Goal: Find specific page/section: Find specific page/section

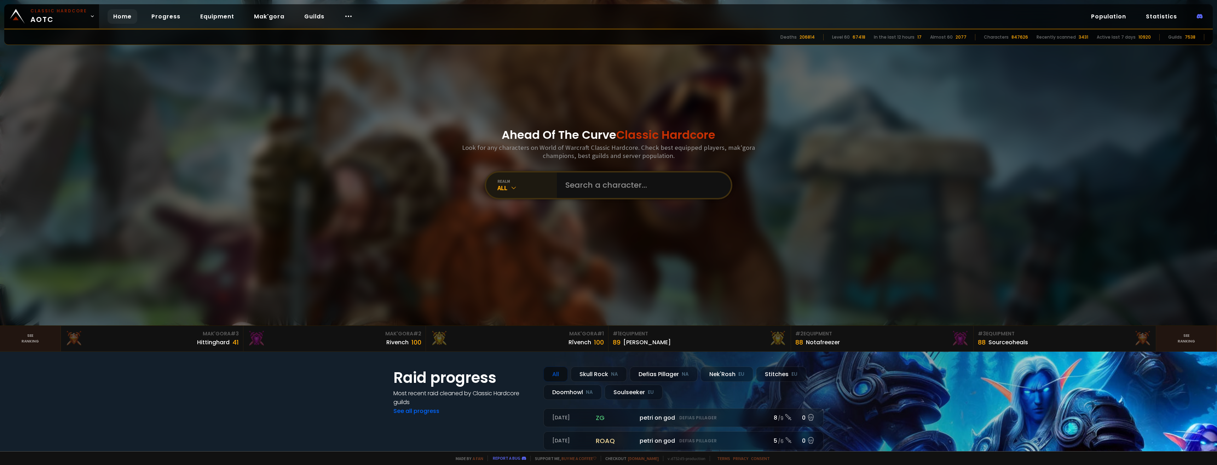
click at [517, 190] on div "All" at bounding box center [526, 188] width 59 height 8
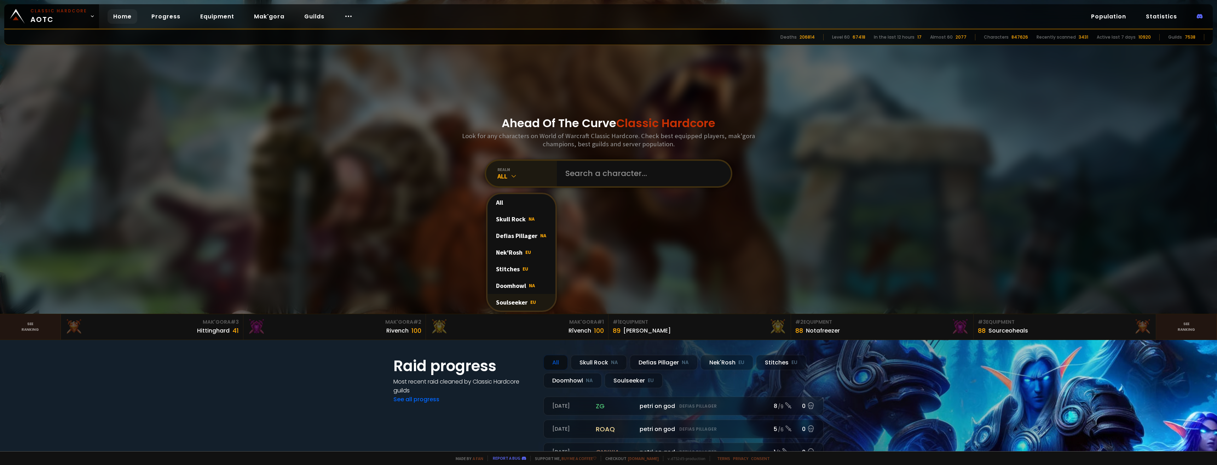
scroll to position [35, 0]
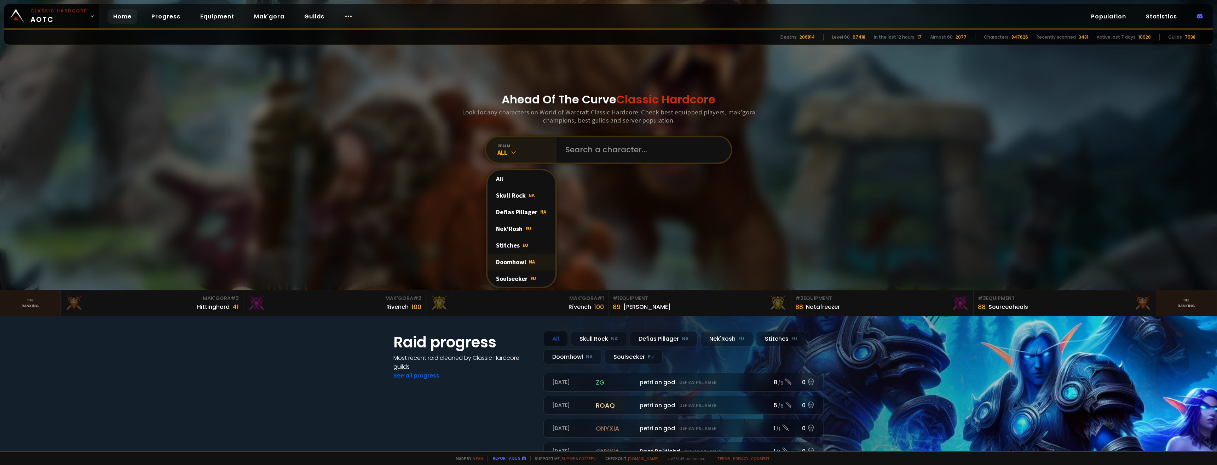
click at [515, 263] on div "Doomhowl NA" at bounding box center [522, 261] width 68 height 17
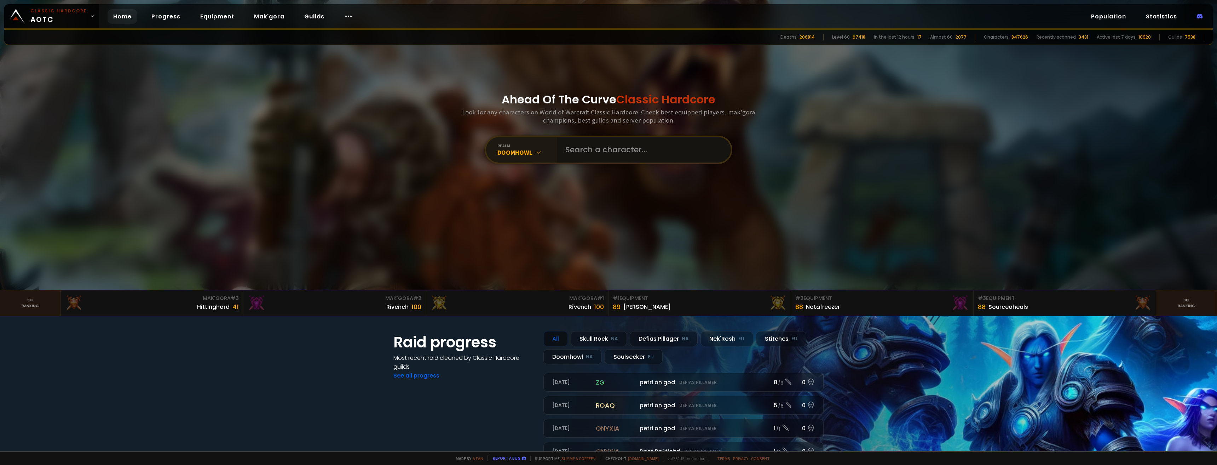
click at [584, 151] on input "text" at bounding box center [641, 149] width 161 height 25
type input "Dagothwave"
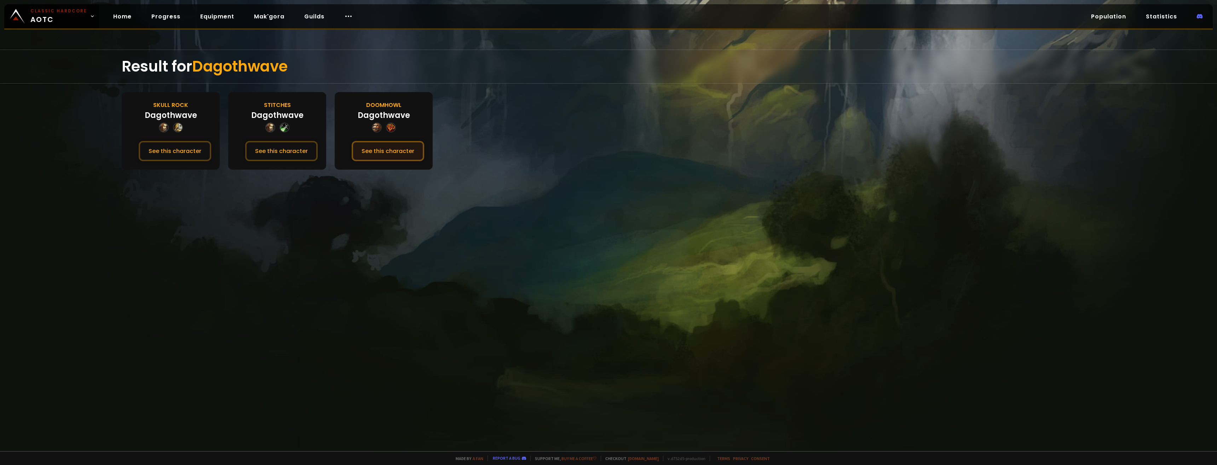
click at [373, 151] on button "See this character" at bounding box center [388, 151] width 73 height 20
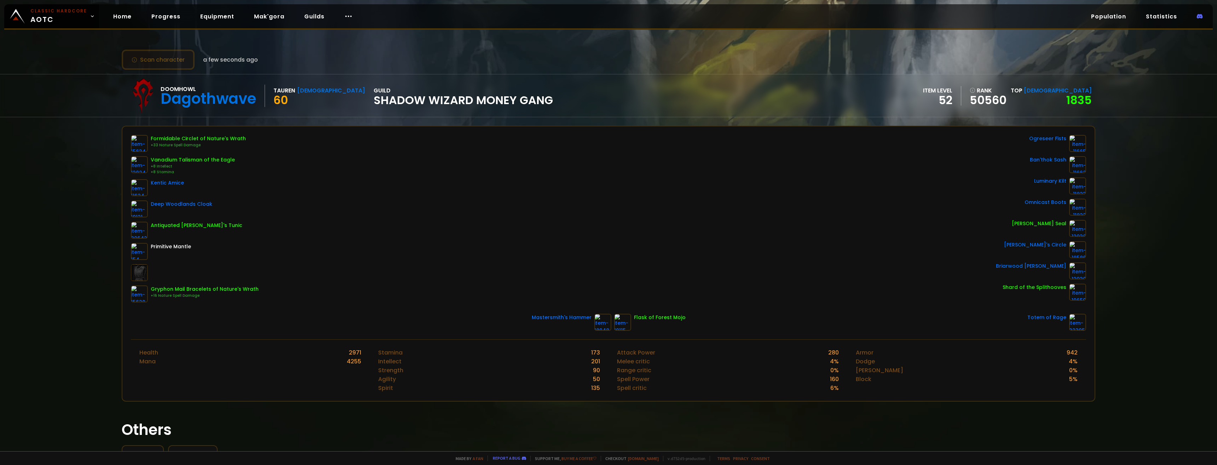
click at [144, 64] on button "Scan character" at bounding box center [158, 60] width 73 height 20
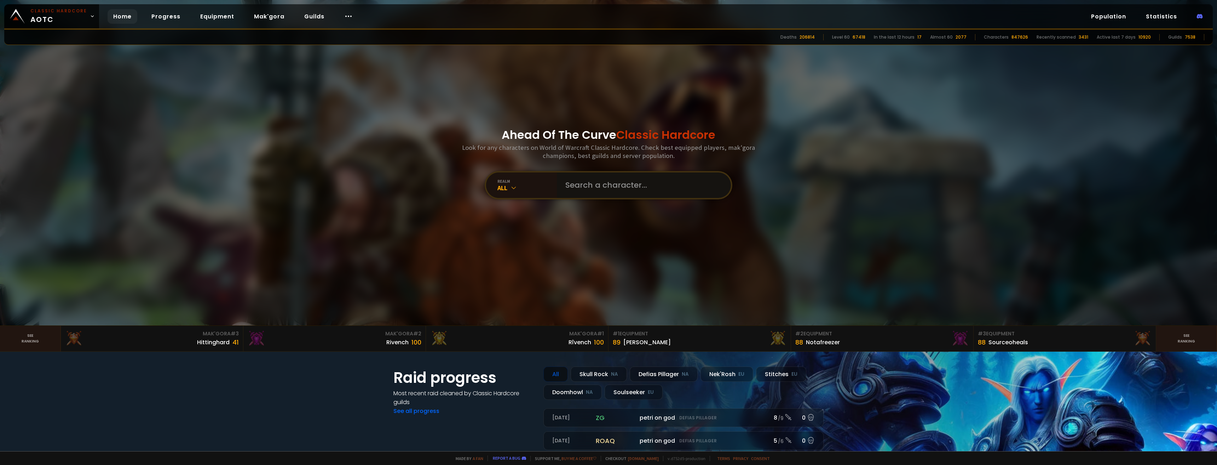
click at [593, 189] on input "text" at bounding box center [641, 184] width 161 height 25
click at [526, 179] on div "realm" at bounding box center [526, 180] width 59 height 5
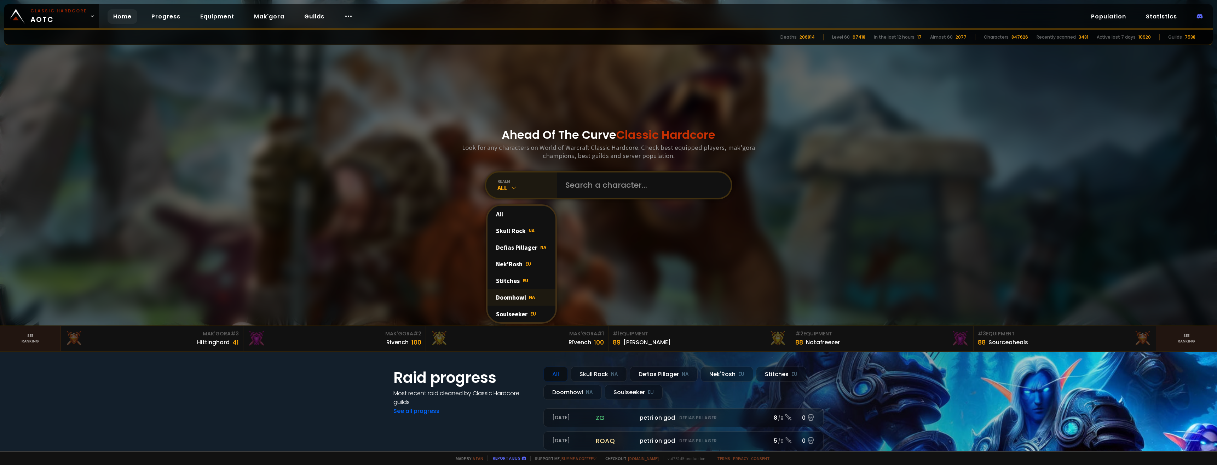
click at [522, 302] on div "Doomhowl NA" at bounding box center [522, 297] width 68 height 17
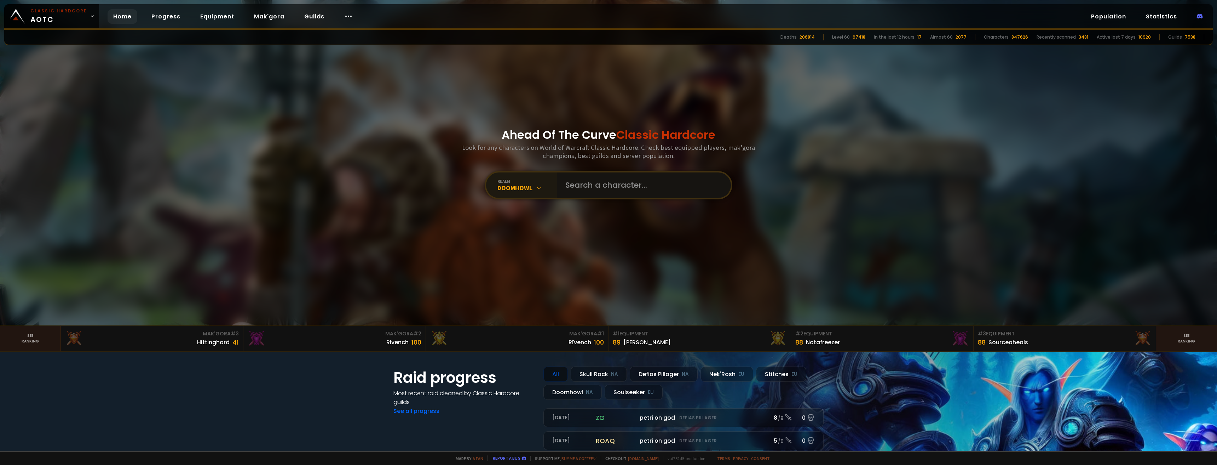
click at [604, 188] on input "text" at bounding box center [641, 184] width 161 height 25
type input "Sithis"
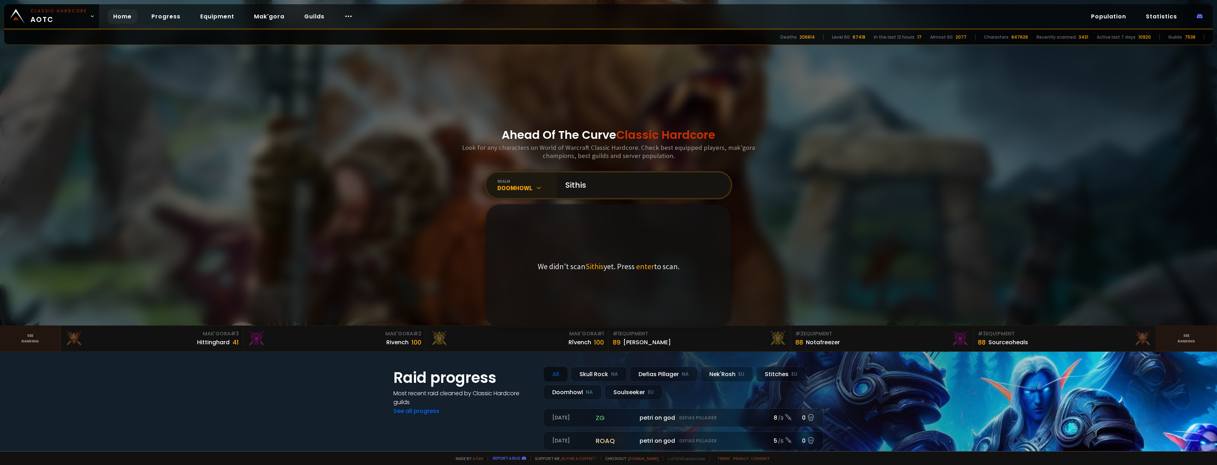
drag, startPoint x: 613, startPoint y: 181, endPoint x: 560, endPoint y: 179, distance: 52.4
click at [561, 179] on input "Sithis" at bounding box center [641, 184] width 161 height 25
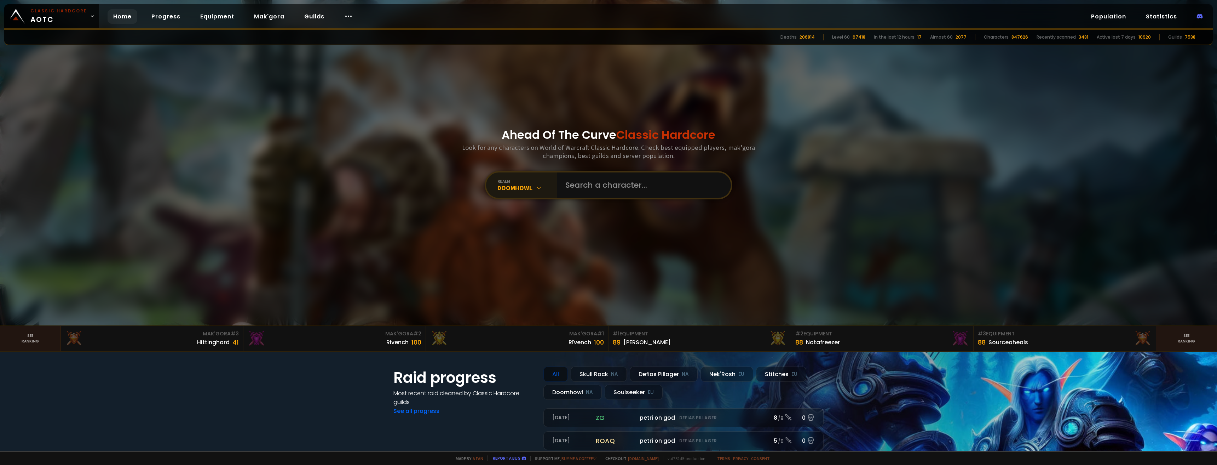
click at [541, 188] on div "Doomhowl" at bounding box center [526, 188] width 59 height 8
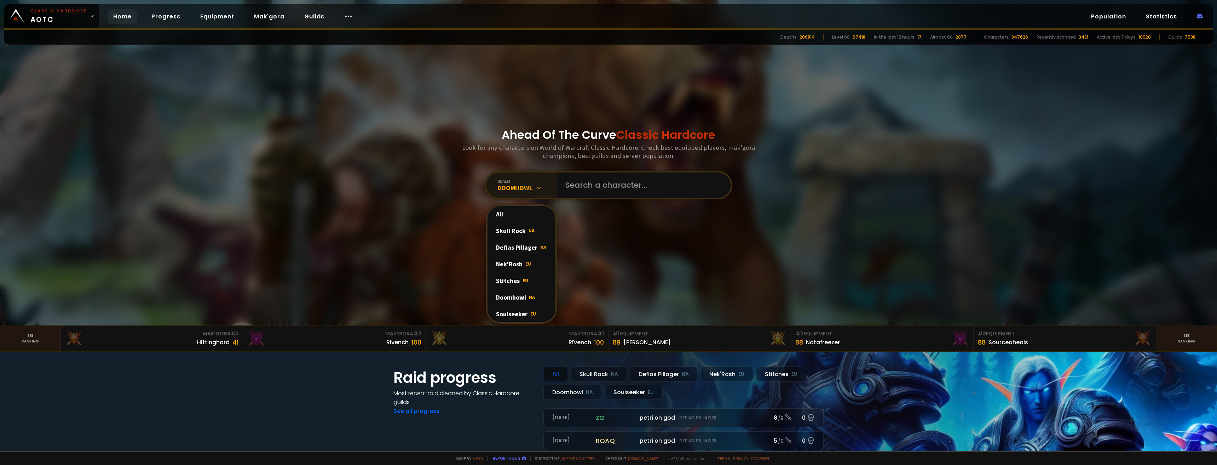
click at [538, 184] on icon at bounding box center [538, 187] width 7 height 7
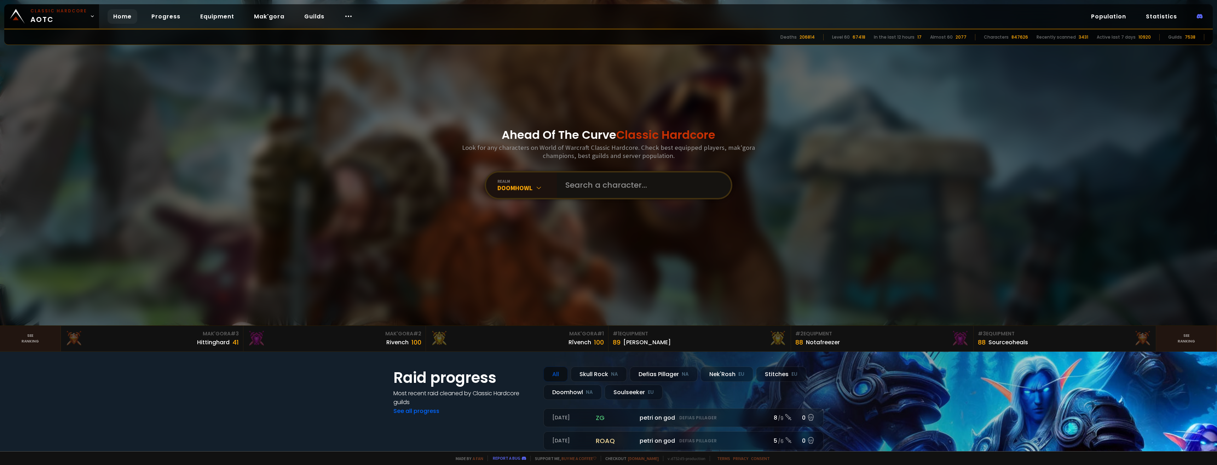
click at [604, 189] on input "text" at bounding box center [641, 184] width 161 height 25
click at [588, 4] on div "Classic Hardcore AOTC Home Progress Equipment Mak'gora Guilds Population Statis…" at bounding box center [608, 16] width 1209 height 25
